Goal: Check status: Check status

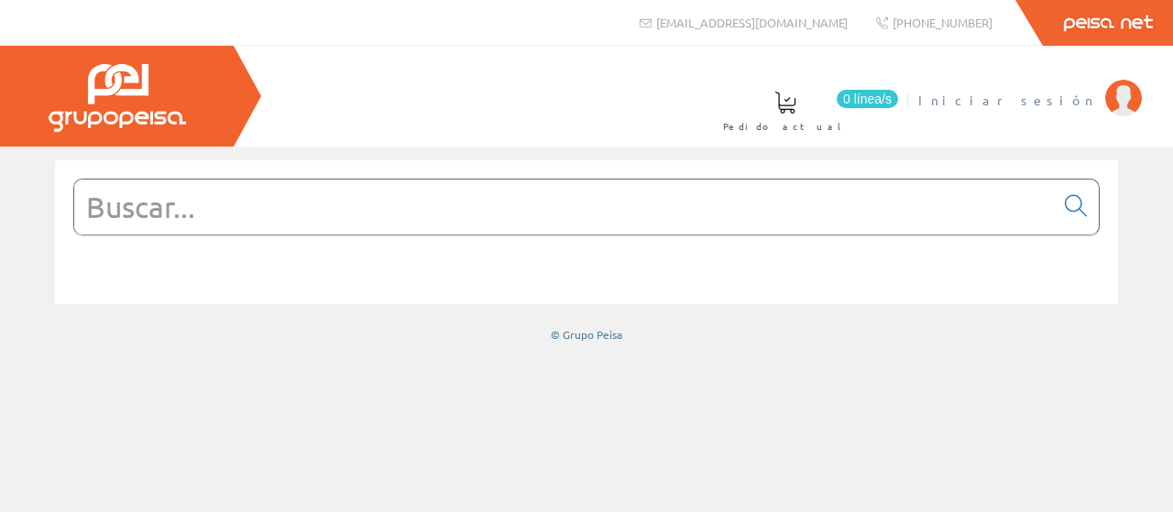
click at [1053, 98] on span "Iniciar sesión" at bounding box center [1007, 100] width 178 height 18
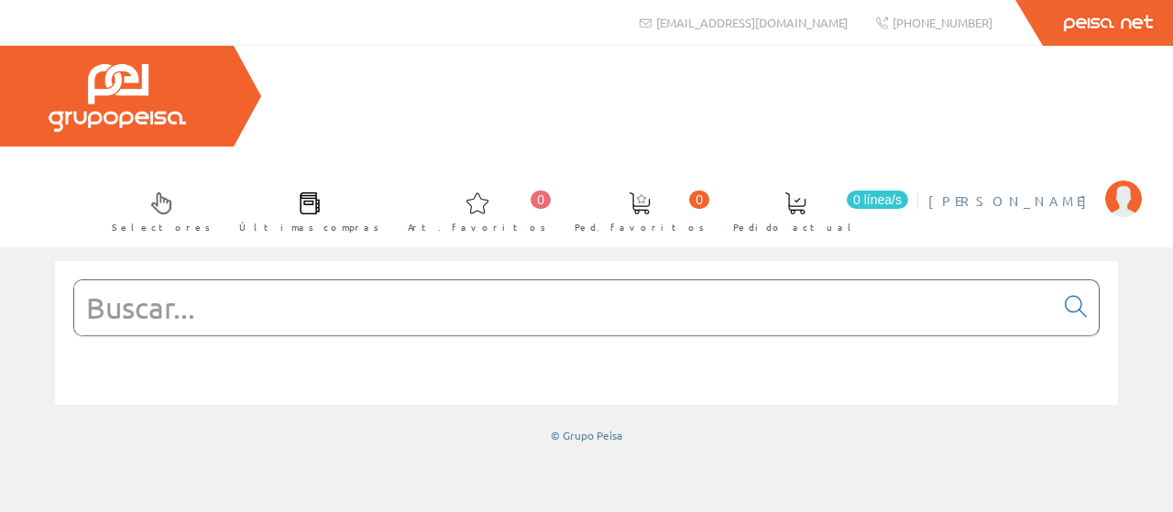
drag, startPoint x: 1057, startPoint y: 95, endPoint x: 1033, endPoint y: 122, distance: 35.7
click at [1057, 192] on span "[PERSON_NAME]" at bounding box center [1012, 201] width 168 height 18
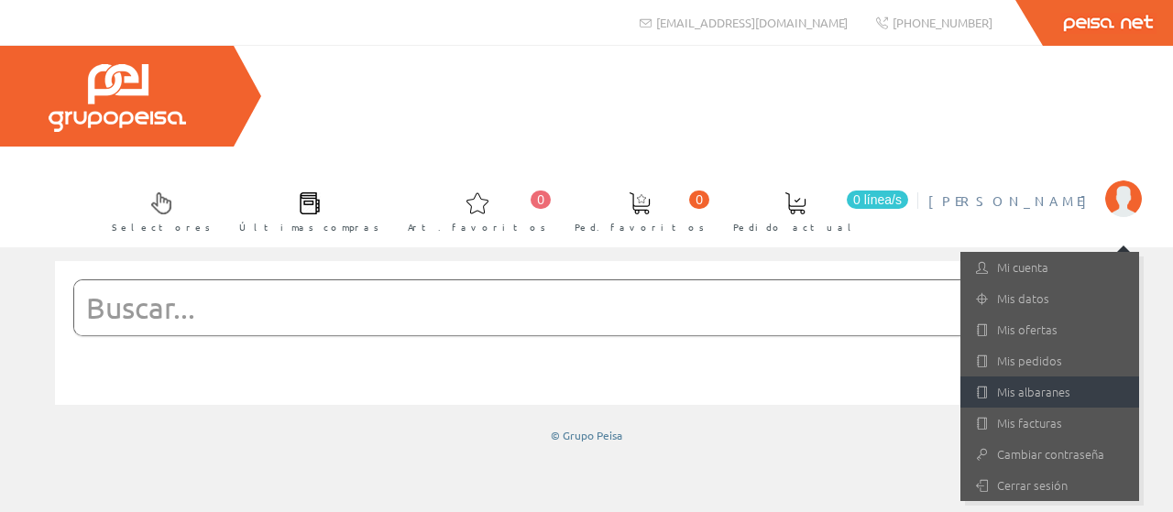
click at [1025, 377] on link "Mis albaranes" at bounding box center [1049, 392] width 179 height 31
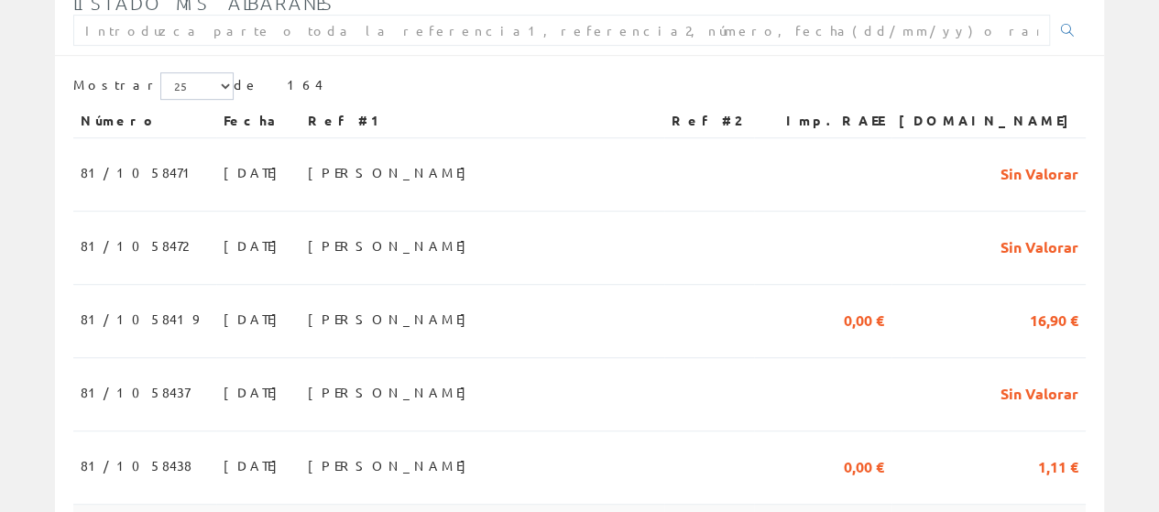
scroll to position [458, 0]
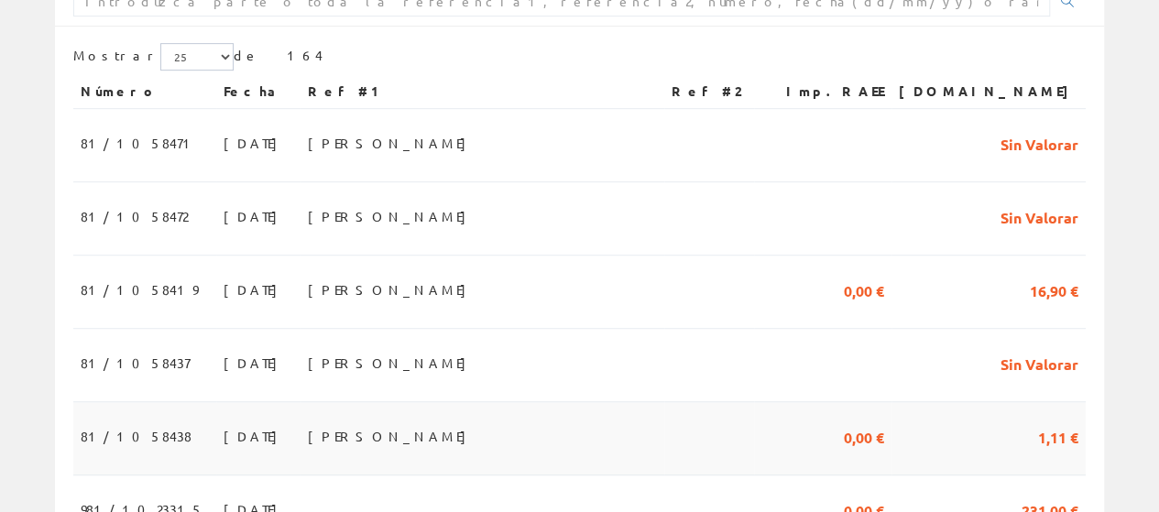
click at [121, 421] on span "81/1058438" at bounding box center [136, 436] width 111 height 31
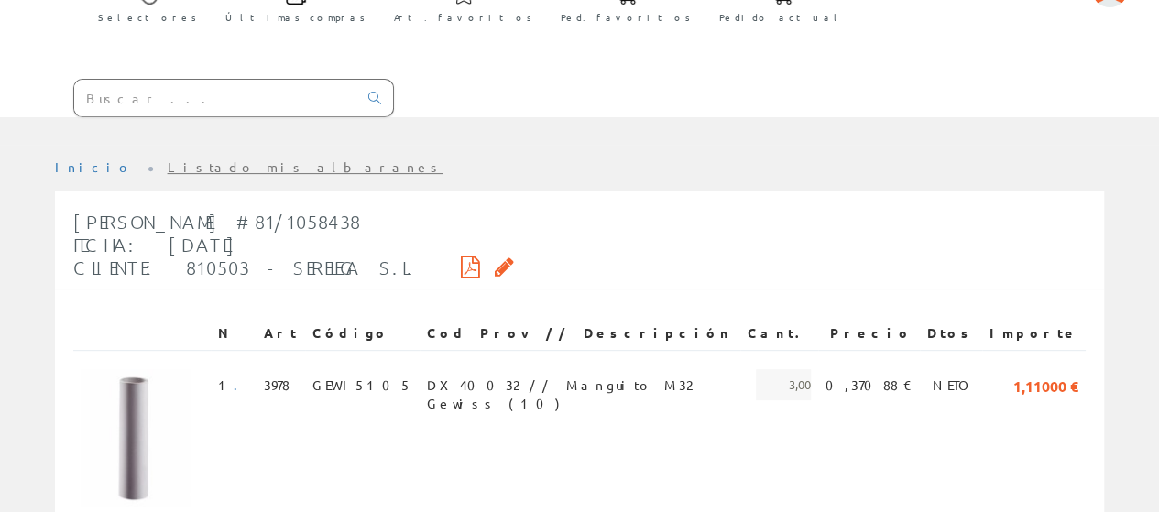
scroll to position [183, 0]
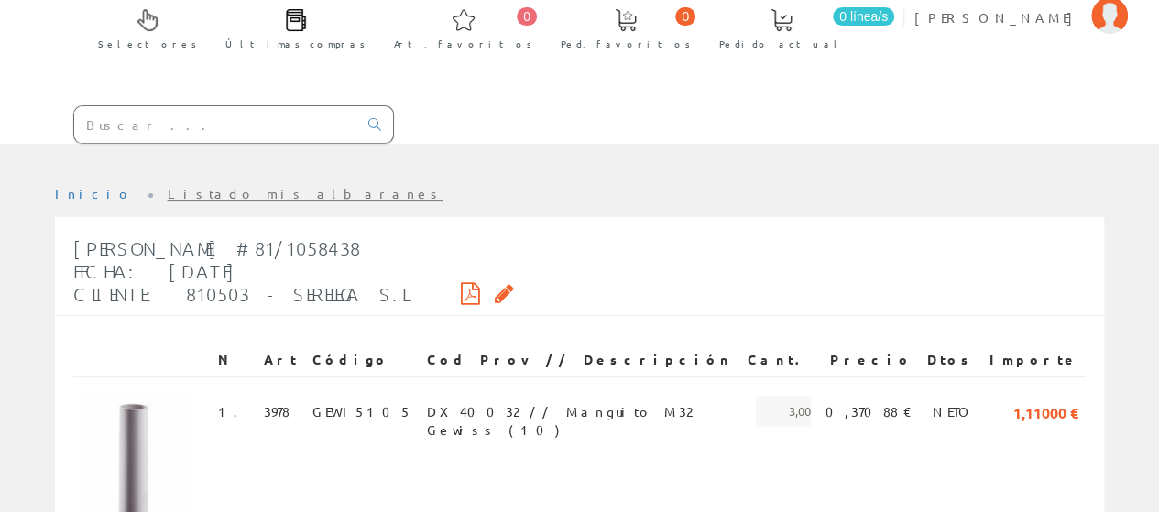
click at [461, 287] on icon at bounding box center [470, 293] width 19 height 13
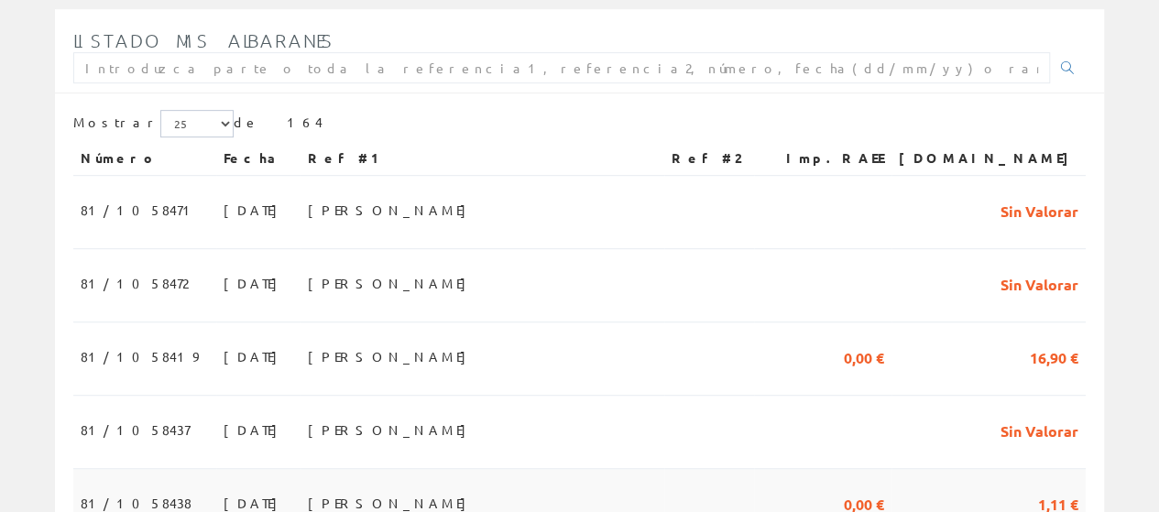
scroll to position [367, 0]
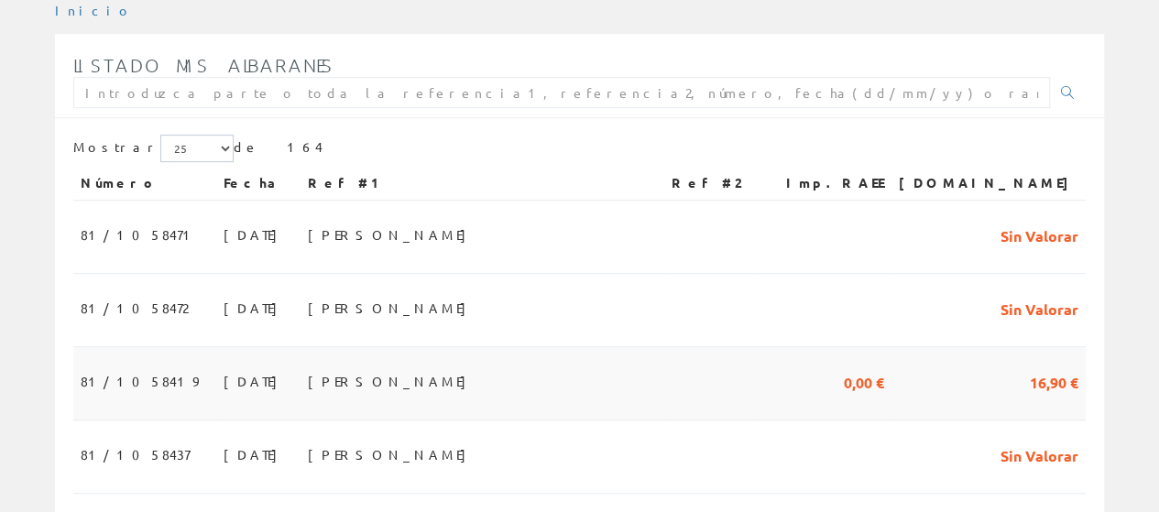
click at [119, 366] on span "81/1058419" at bounding box center [139, 381] width 117 height 31
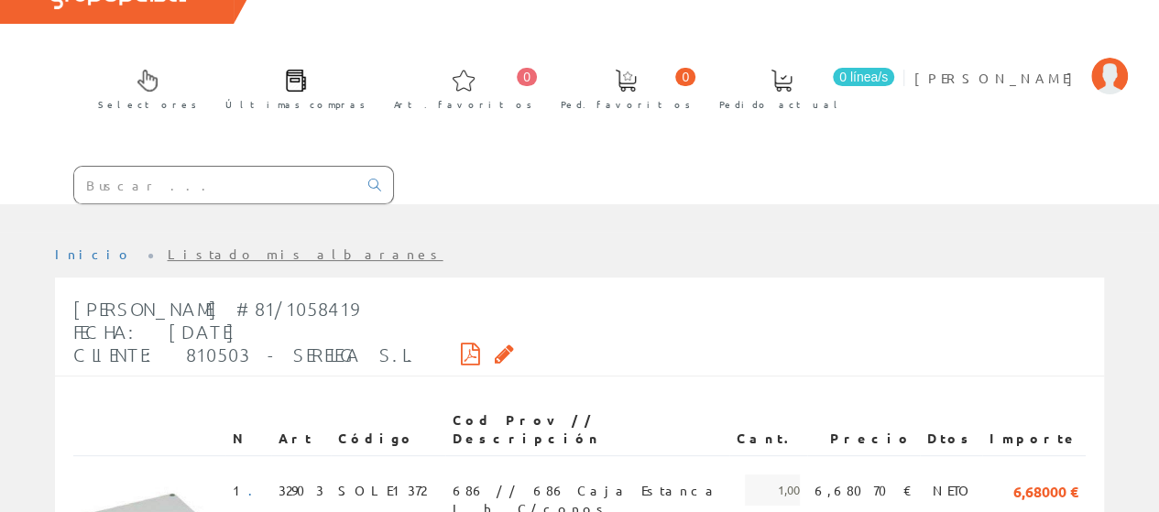
scroll to position [92, 0]
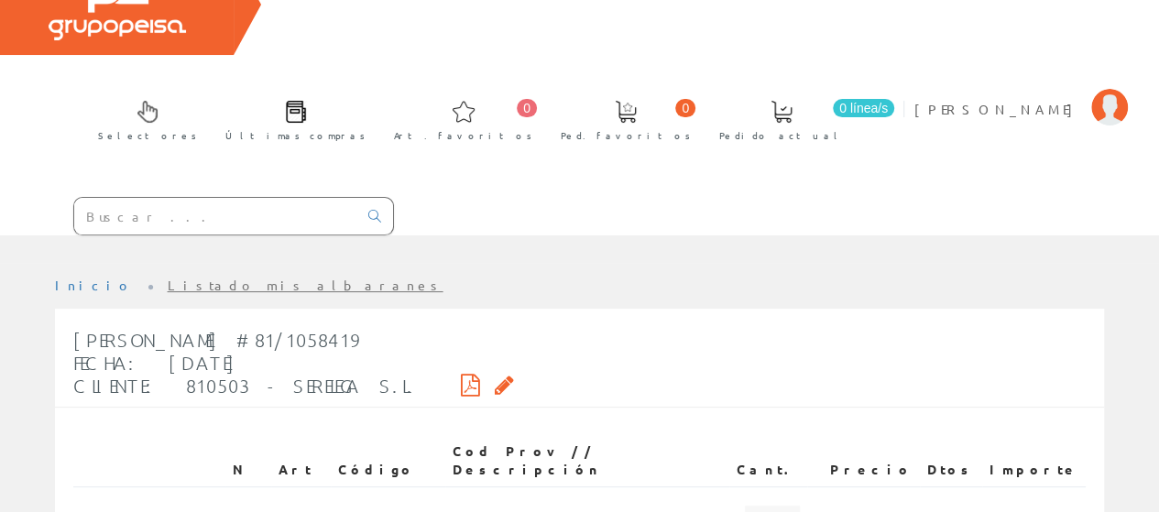
click at [387, 320] on div "[PERSON_NAME] #81/1058419 Fecha: [DATE] Cliente: 810503 - SERELEGA S.L." at bounding box center [293, 363] width 441 height 87
click at [461, 378] on icon at bounding box center [470, 384] width 19 height 13
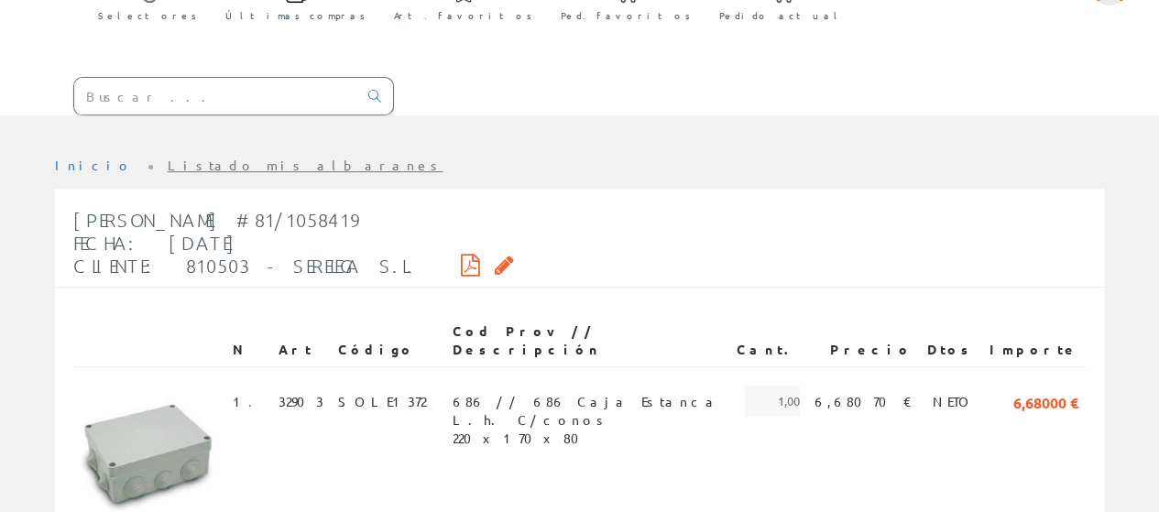
scroll to position [183, 0]
